Goal: Check status

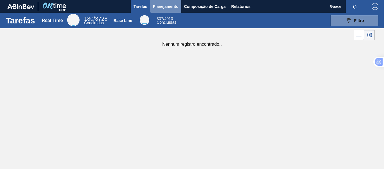
click at [171, 7] on span "Planejamento" at bounding box center [166, 6] width 26 height 7
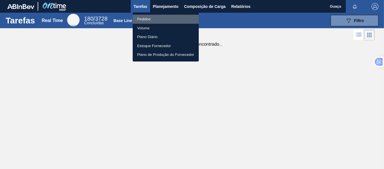
click at [151, 19] on li "Pedidos" at bounding box center [166, 19] width 66 height 9
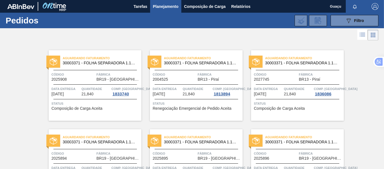
click at [99, 78] on span "BR19 - [GEOGRAPHIC_DATA]" at bounding box center [119, 79] width 44 height 4
click at [178, 71] on span "Código" at bounding box center [175, 74] width 44 height 6
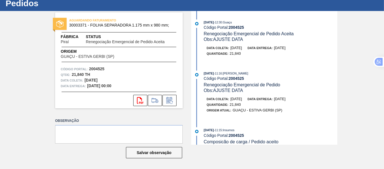
scroll to position [113, 0]
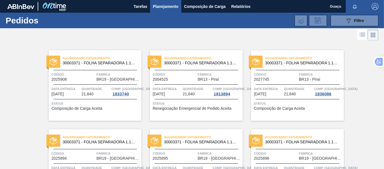
click at [304, 92] on div "Quantidade 21,840" at bounding box center [298, 91] width 29 height 10
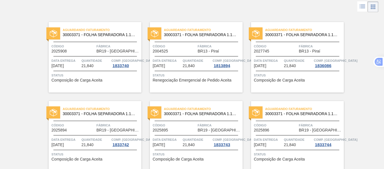
click at [109, 133] on div "Aguardando Faturamento 30003371 - FOLHA SEPARADORA 1.175 mm x 980 mm; Código 20…" at bounding box center [95, 136] width 93 height 70
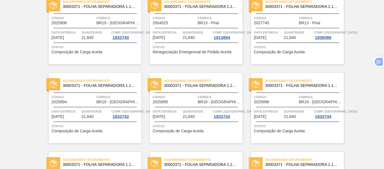
click at [200, 108] on span "Quantidade" at bounding box center [197, 111] width 29 height 6
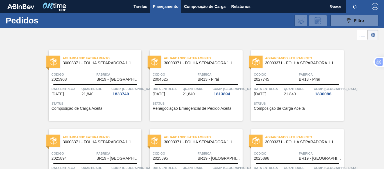
scroll to position [84, 0]
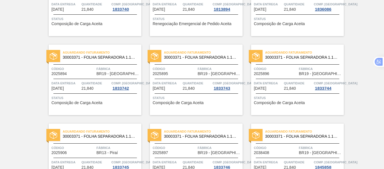
click at [280, 94] on div "Aguardando Faturamento 30003371 - FOLHA SEPARADORA 1.175 mm x 980 mm; Código 20…" at bounding box center [297, 79] width 93 height 70
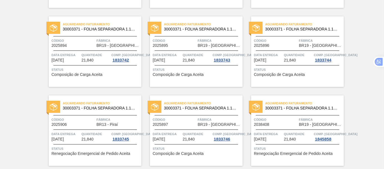
scroll to position [141, 0]
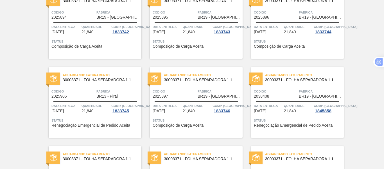
click at [109, 102] on div "Aguardando Faturamento 30003371 - FOLHA SEPARADORA 1.175 mm x 980 mm; Código 20…" at bounding box center [95, 102] width 93 height 70
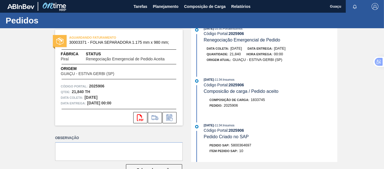
scroll to position [84, 0]
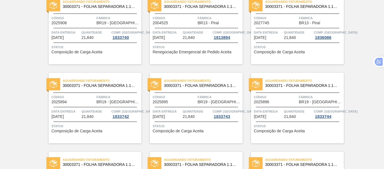
scroll to position [113, 0]
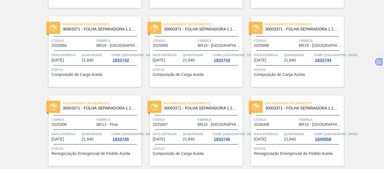
click at [193, 137] on span "21,840" at bounding box center [189, 139] width 12 height 4
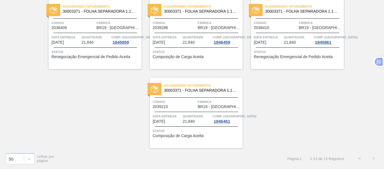
scroll to position [232, 0]
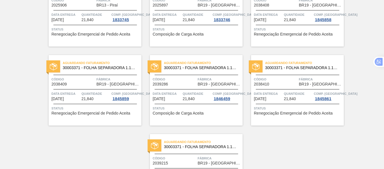
drag, startPoint x: 377, startPoint y: 125, endPoint x: 372, endPoint y: 133, distance: 9.5
click at [375, 130] on div "Aguardando Faturamento 30003371 - FOLHA SEPARADORA 1.175 mm x 980 mm; Código 20…" at bounding box center [192, 7] width 384 height 394
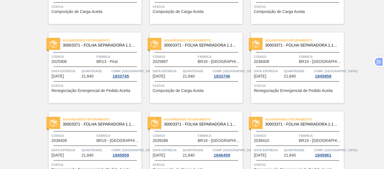
click at [290, 69] on span "Quantidade" at bounding box center [298, 71] width 29 height 6
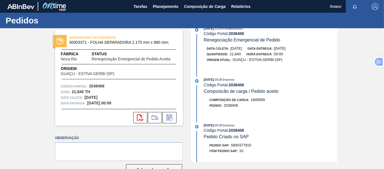
scroll to position [84, 0]
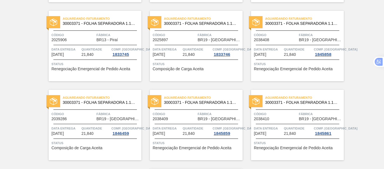
scroll to position [225, 0]
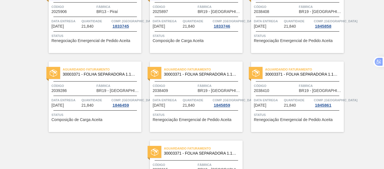
click at [97, 93] on div "Aguardando Faturamento 30003371 - FOLHA SEPARADORA 1.175 mm x 980 mm; Código 20…" at bounding box center [95, 96] width 93 height 70
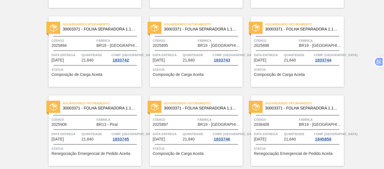
scroll to position [225, 0]
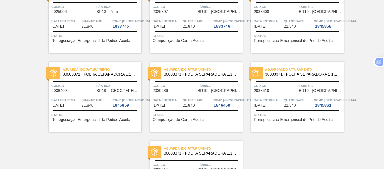
click at [178, 94] on div "Aguardando Faturamento 30003371 - FOLHA SEPARADORA 1.175 mm x 980 mm; Código 20…" at bounding box center [196, 96] width 93 height 70
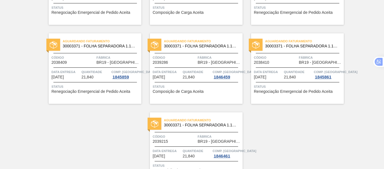
scroll to position [197, 0]
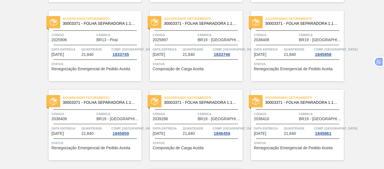
click at [90, 126] on span "Quantidade" at bounding box center [96, 128] width 29 height 6
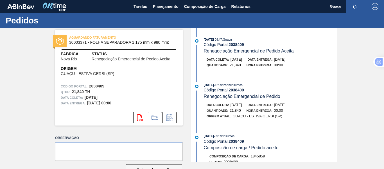
scroll to position [56, 0]
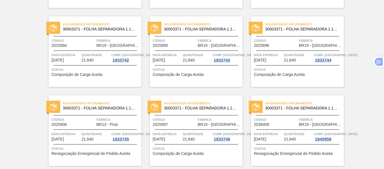
scroll to position [253, 0]
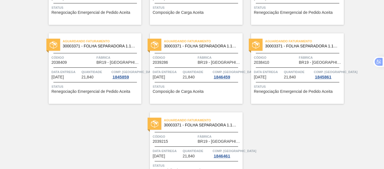
click at [299, 70] on span "Quantidade" at bounding box center [298, 72] width 29 height 6
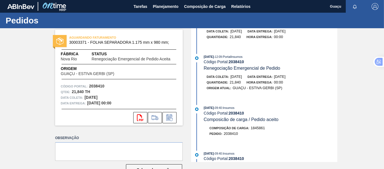
scroll to position [84, 0]
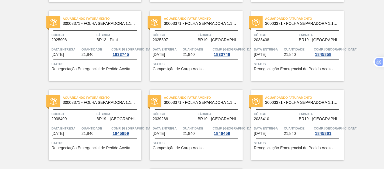
scroll to position [288, 0]
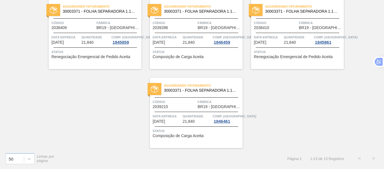
click at [195, 112] on div "Aguardando Faturamento 30003371 - FOLHA SEPARADORA 1.175 mm x 980 mm; Código 20…" at bounding box center [196, 112] width 93 height 70
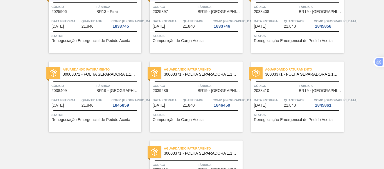
scroll to position [288, 0]
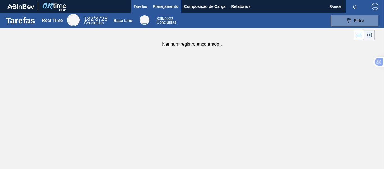
click at [161, 6] on span "Planejamento" at bounding box center [166, 6] width 26 height 7
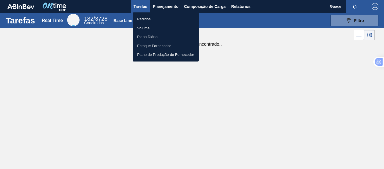
click at [147, 18] on li "Pedidos" at bounding box center [166, 19] width 66 height 9
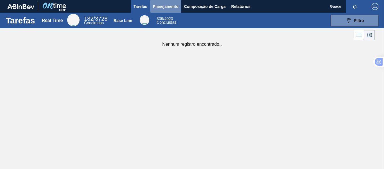
click at [169, 8] on span "Planejamento" at bounding box center [166, 6] width 26 height 7
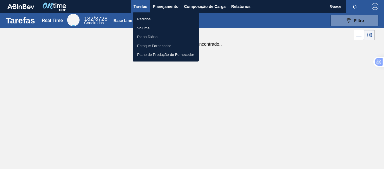
click at [150, 18] on li "Pedidos" at bounding box center [166, 19] width 66 height 9
